Goal: Information Seeking & Learning: Learn about a topic

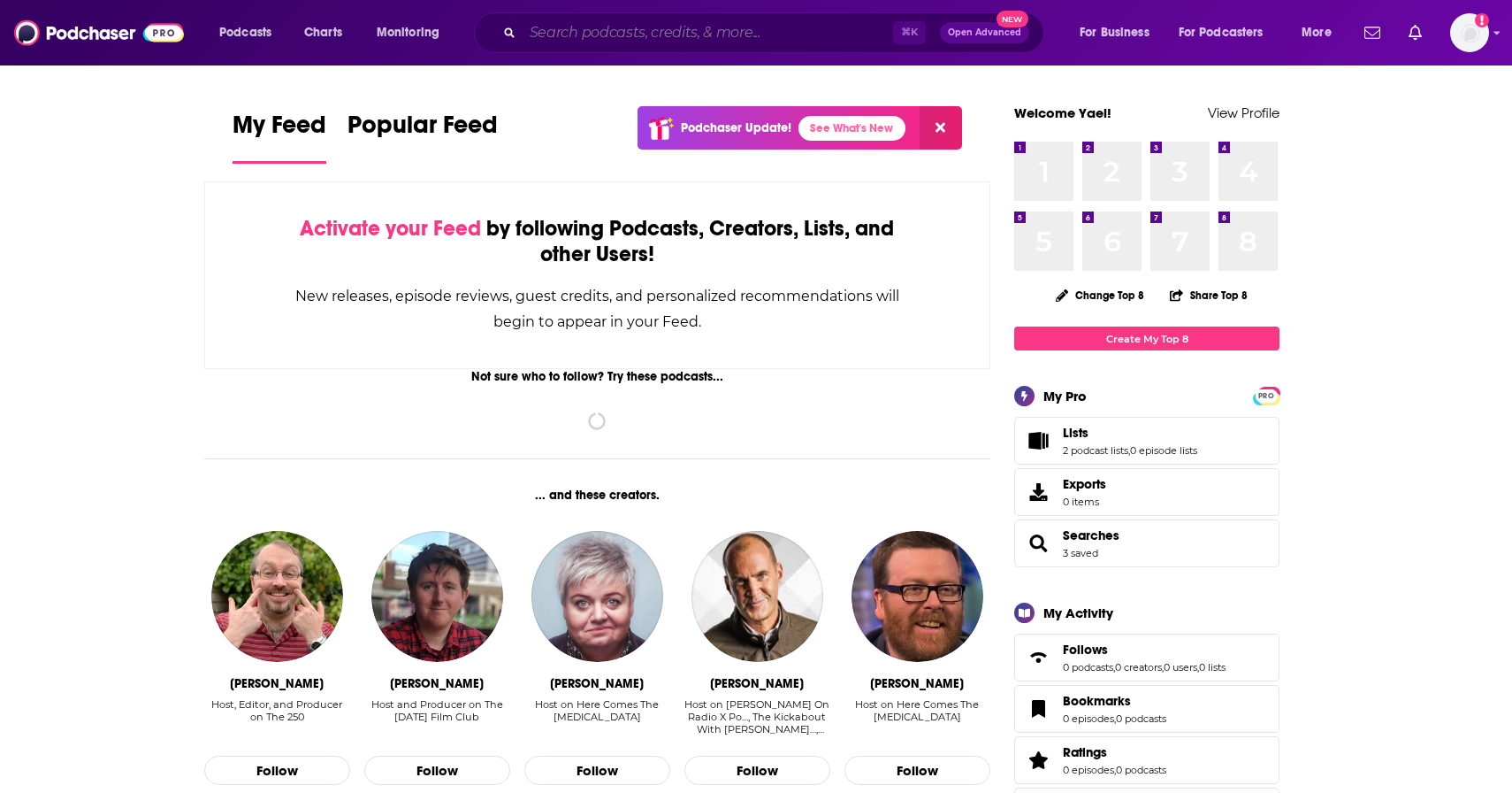
click at [602, 41] on input "Search podcasts, credits, & more..." at bounding box center [708, 33] width 371 height 28
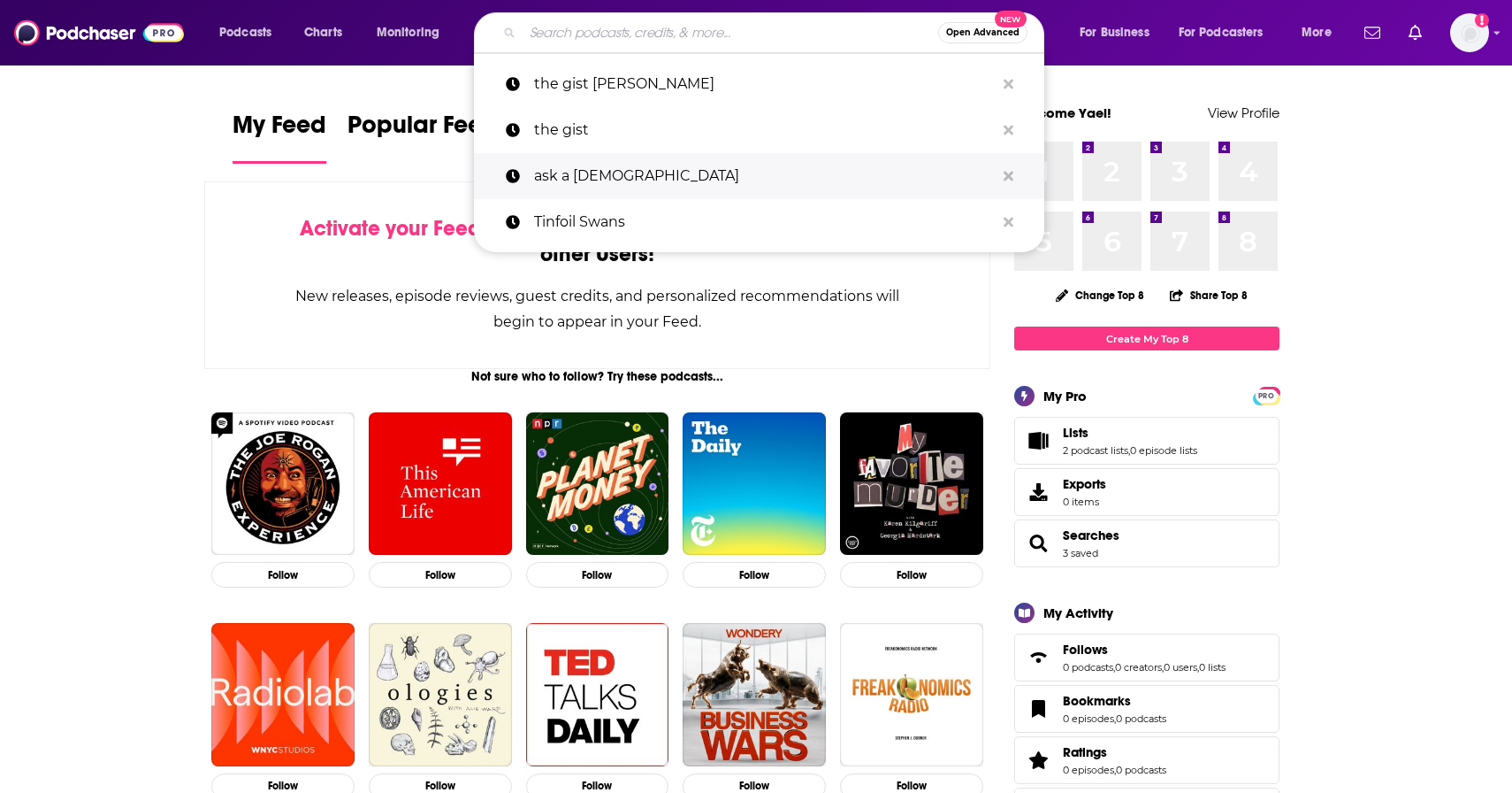
click at [604, 185] on p "ask a [DEMOGRAPHIC_DATA]" at bounding box center [764, 176] width 461 height 46
type input "ask a [DEMOGRAPHIC_DATA]"
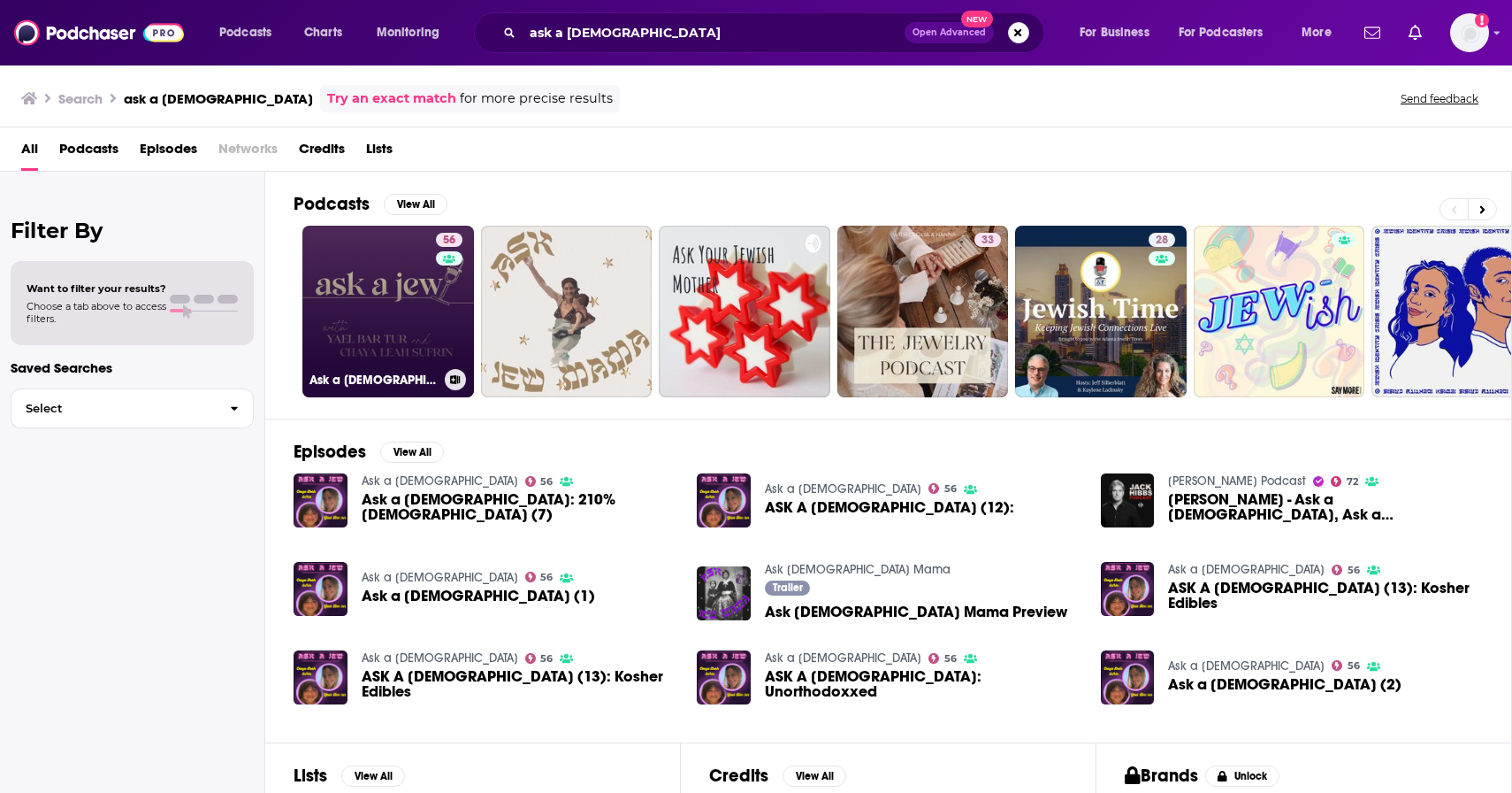
click at [399, 339] on link "56 Ask a [DEMOGRAPHIC_DATA]" at bounding box center [388, 311] width 172 height 172
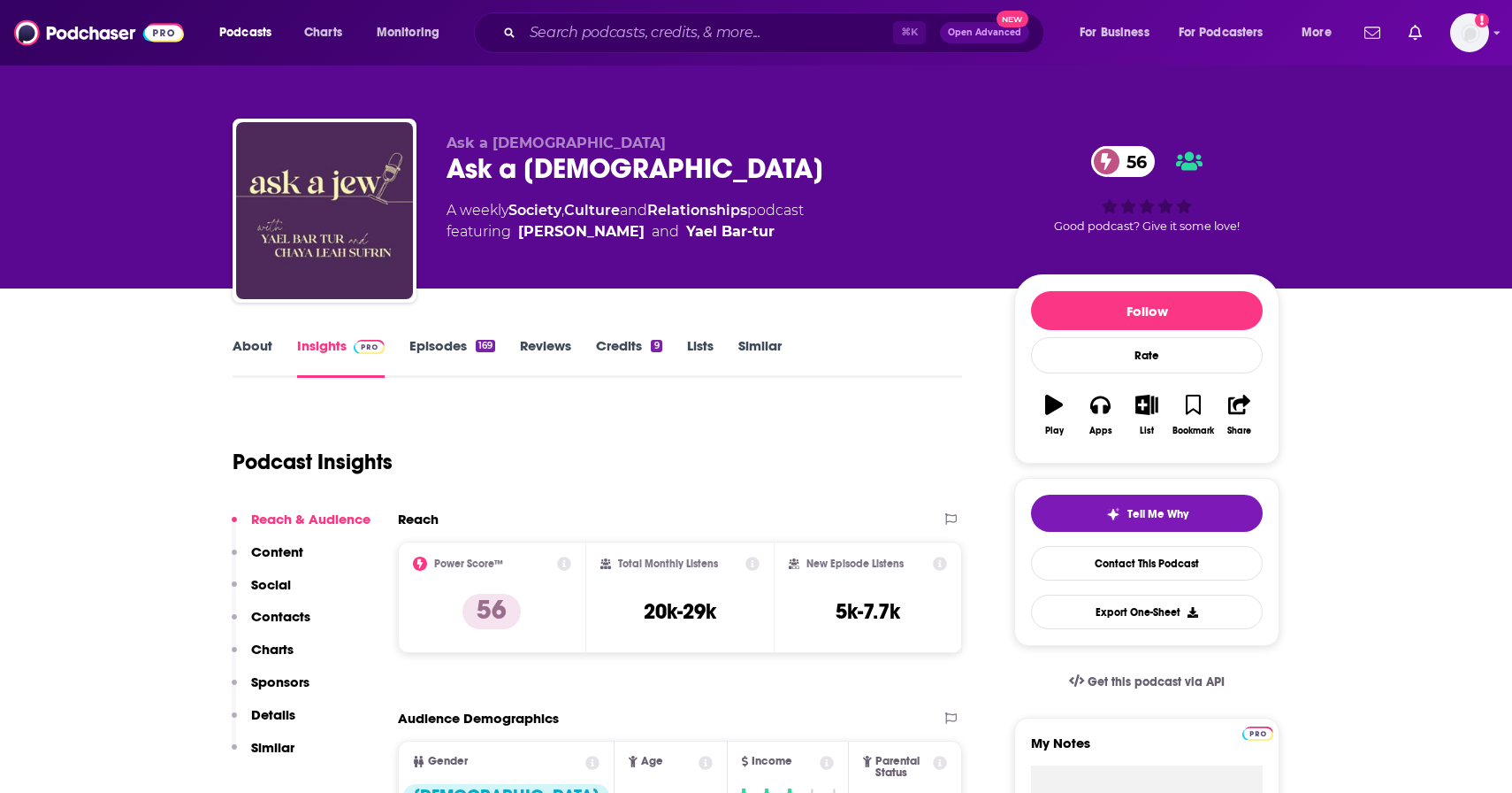
click at [787, 48] on div "⌘ K Open Advanced New" at bounding box center [759, 33] width 570 height 41
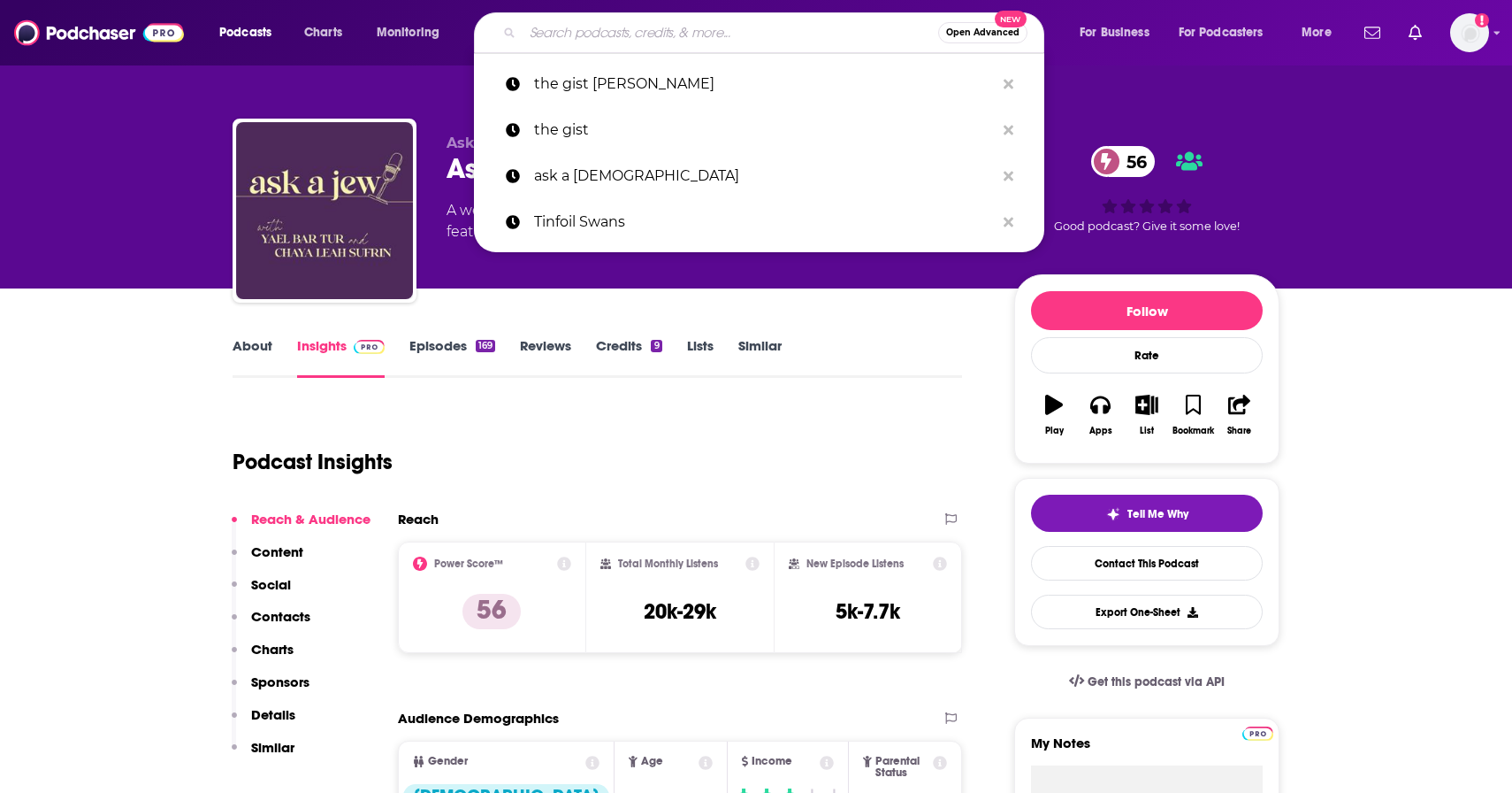
click at [785, 33] on input "Search podcasts, credits, & more..." at bounding box center [730, 33] width 415 height 28
click at [1007, 170] on icon "Search podcasts, credits, & more..." at bounding box center [1008, 177] width 10 height 14
